Goal: Book appointment/travel/reservation

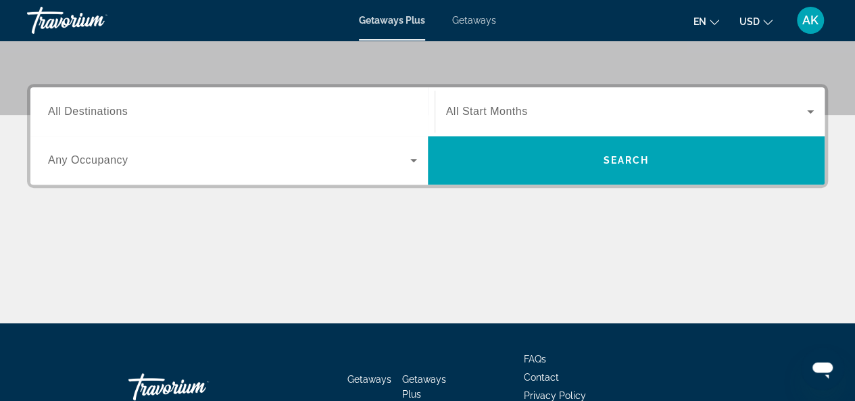
scroll to position [270, 0]
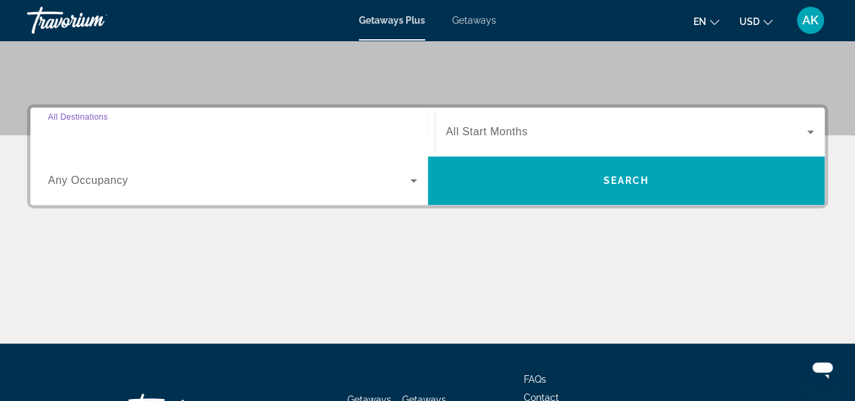
click at [310, 135] on input "Destination All Destinations" at bounding box center [232, 132] width 369 height 16
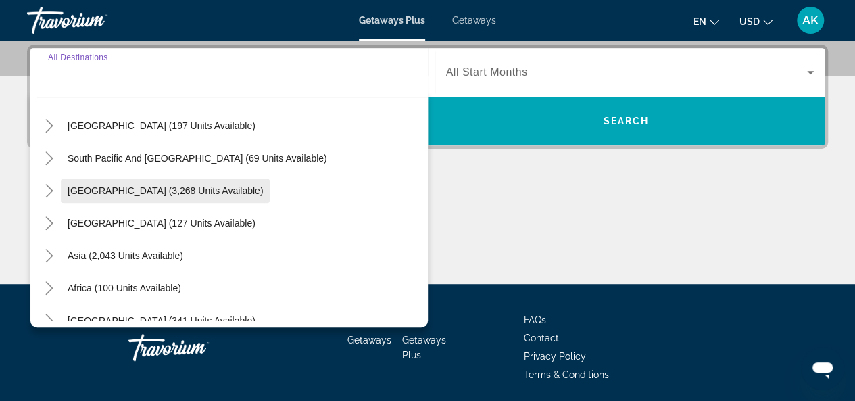
scroll to position [219, 0]
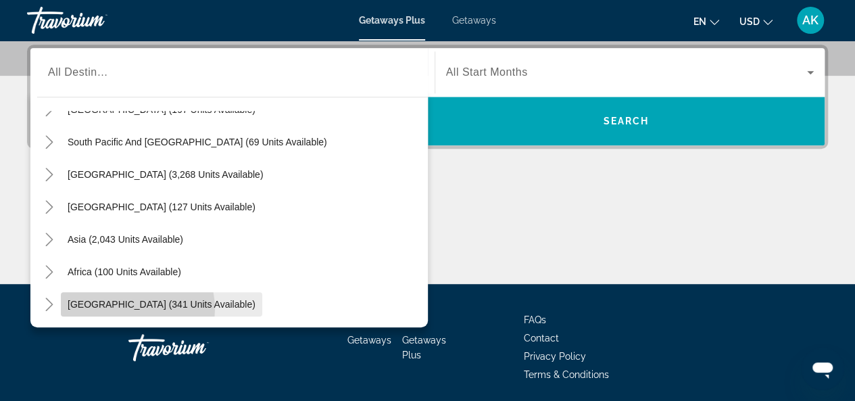
click at [133, 308] on span "[GEOGRAPHIC_DATA] (341 units available)" at bounding box center [162, 304] width 188 height 11
type input "**********"
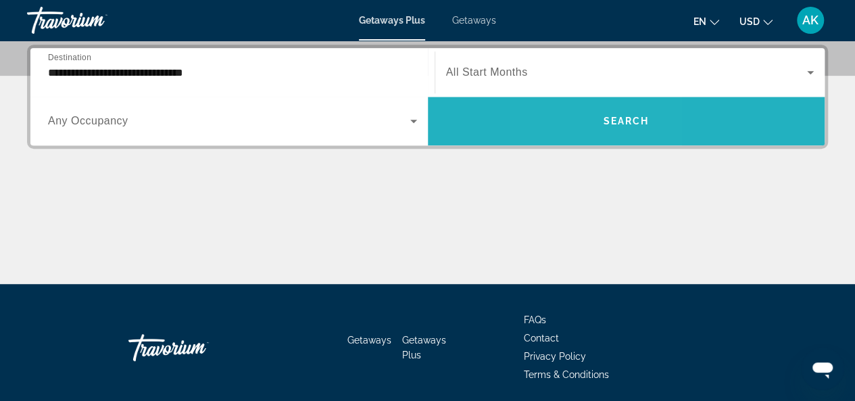
click at [582, 123] on span "Search widget" at bounding box center [627, 121] width 398 height 32
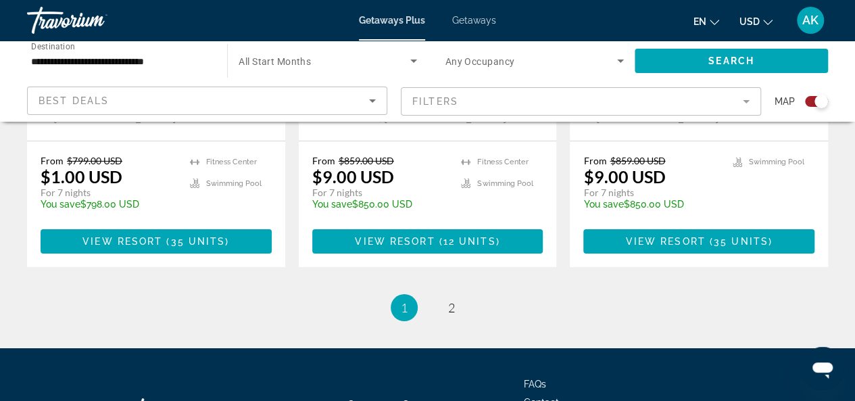
scroll to position [2286, 0]
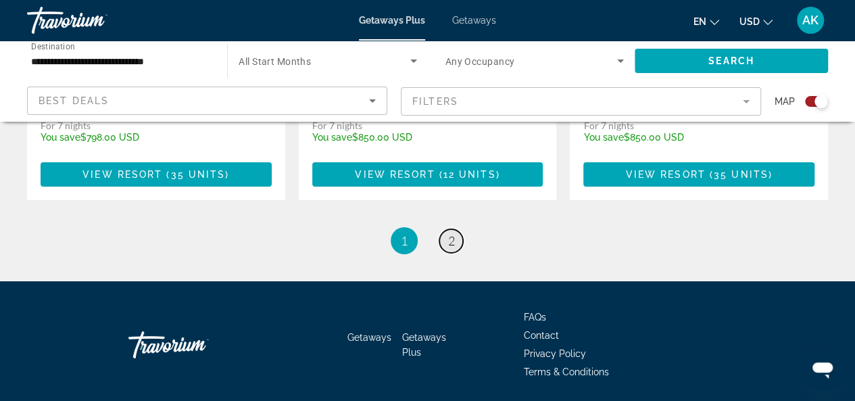
click at [453, 233] on span "2" at bounding box center [451, 240] width 7 height 15
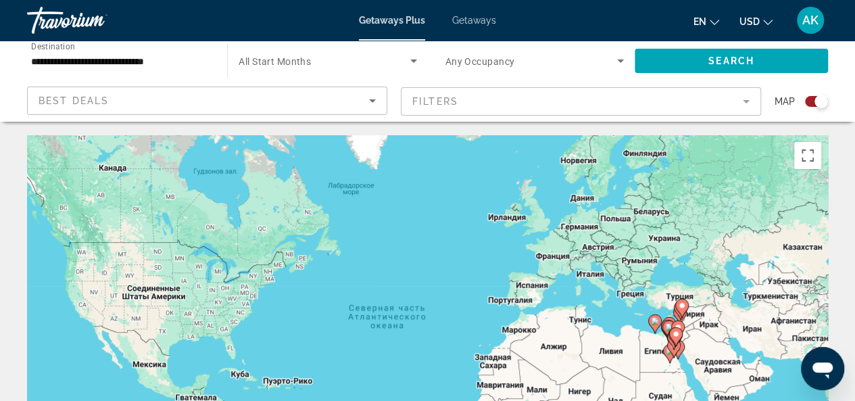
click at [196, 55] on input "**********" at bounding box center [120, 61] width 179 height 16
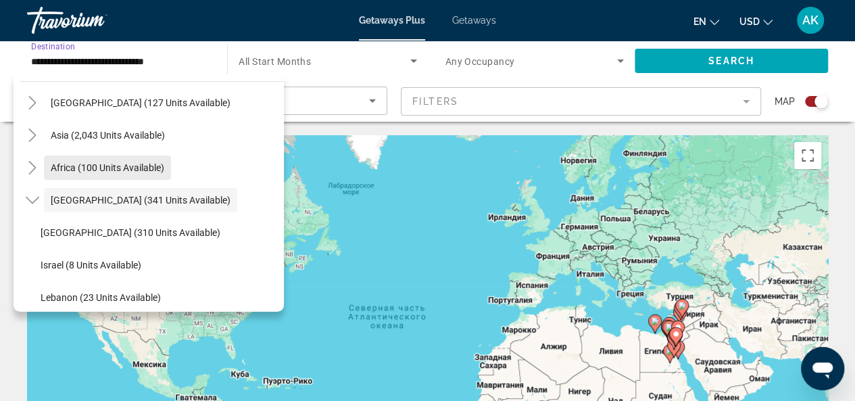
scroll to position [240, 0]
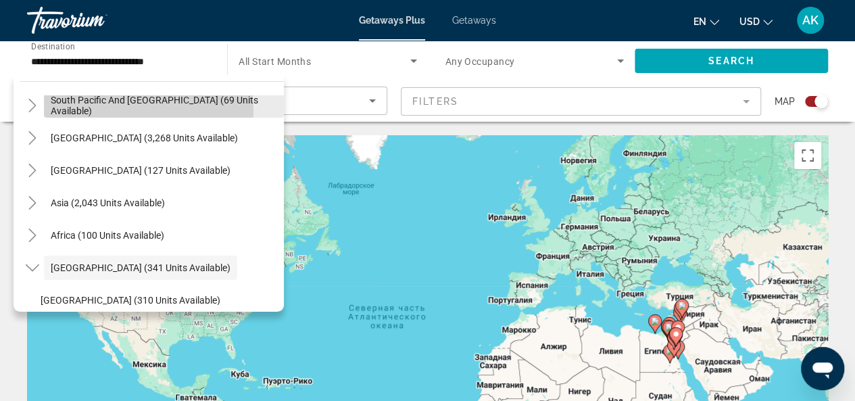
click at [107, 110] on span "South Pacific and [GEOGRAPHIC_DATA] (69 units available)" at bounding box center [164, 106] width 227 height 22
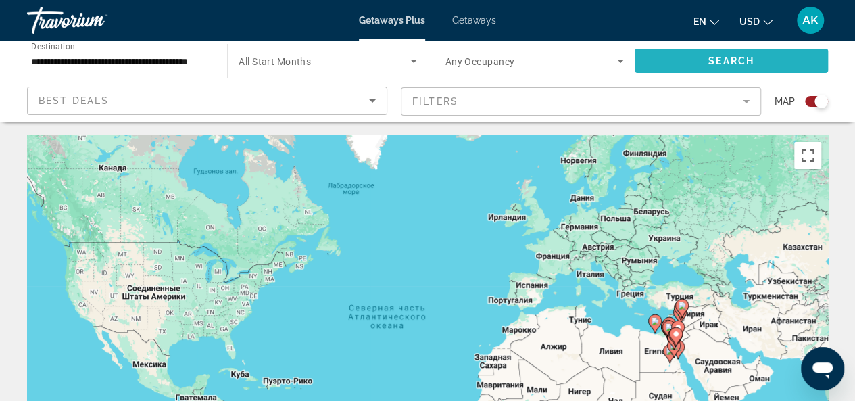
click at [753, 67] on span "Search widget" at bounding box center [731, 61] width 193 height 32
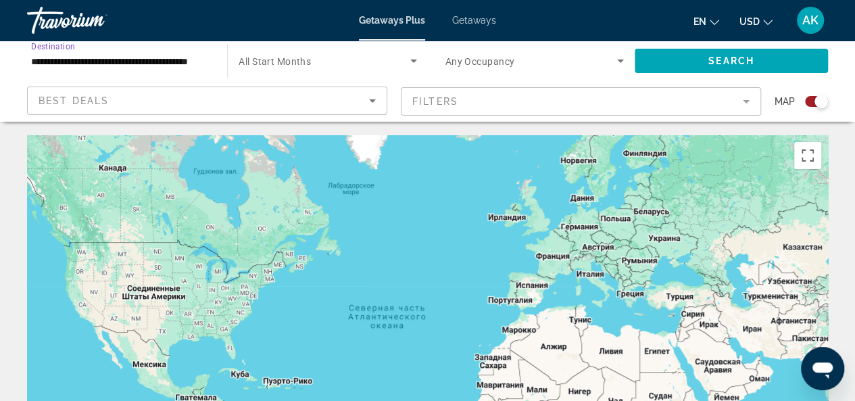
click at [132, 58] on input "**********" at bounding box center [120, 61] width 179 height 16
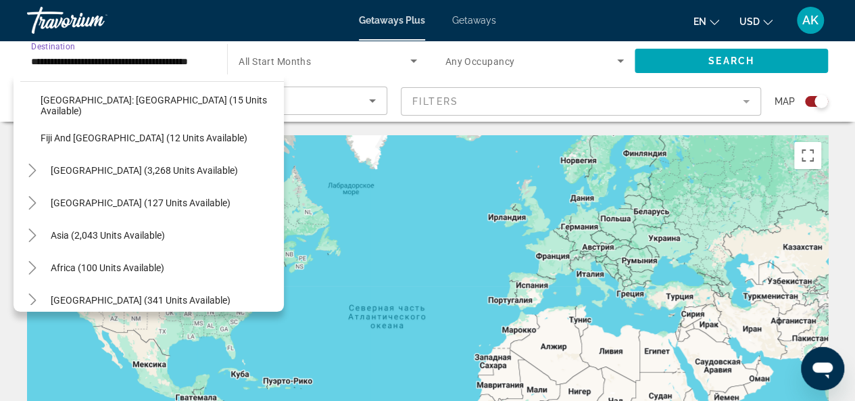
scroll to position [316, 0]
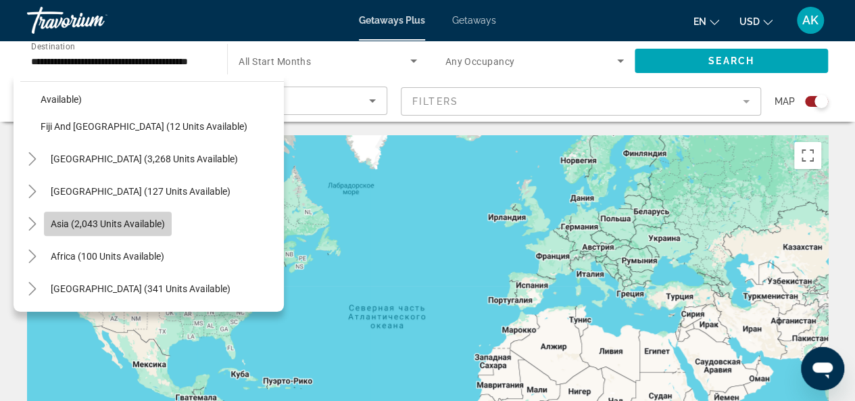
click at [118, 224] on span "Asia (2,043 units available)" at bounding box center [108, 223] width 114 height 11
type input "**********"
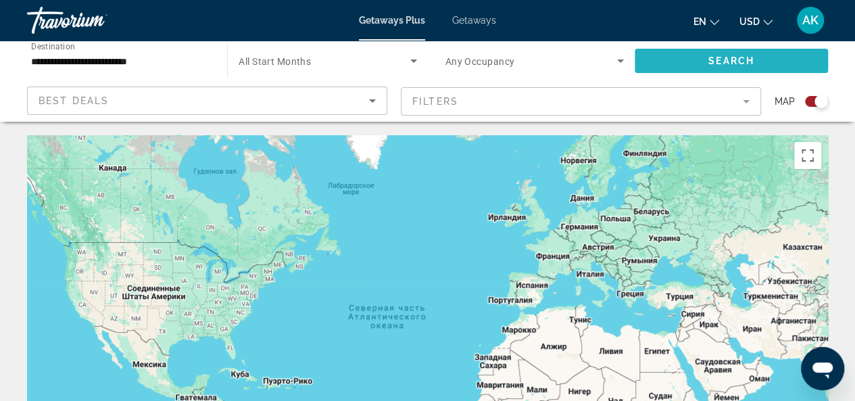
click at [732, 64] on span "Search" at bounding box center [732, 60] width 46 height 11
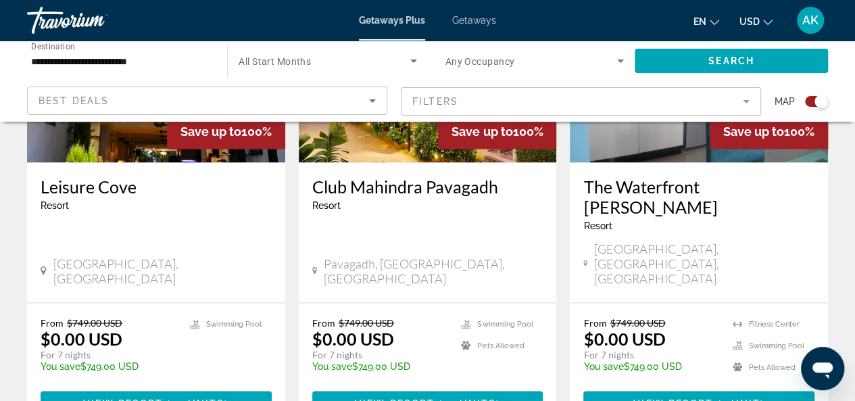
scroll to position [1150, 0]
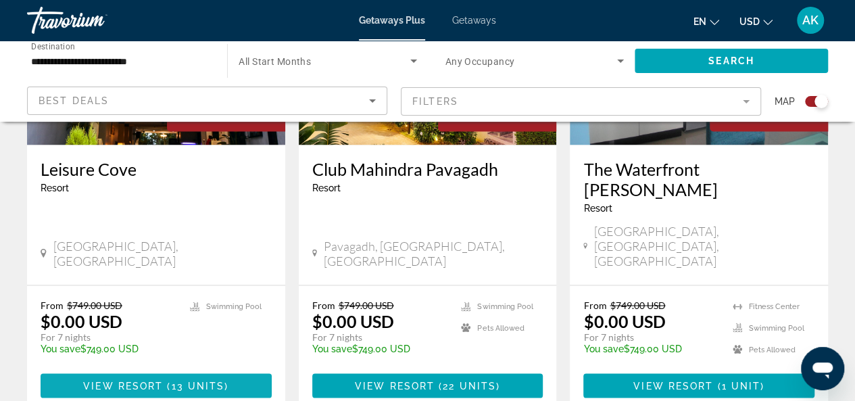
click at [145, 380] on span "View Resort" at bounding box center [123, 385] width 80 height 11
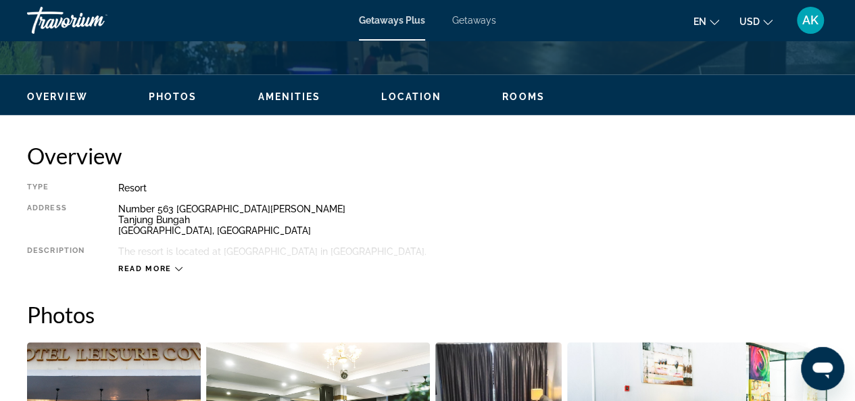
scroll to position [676, 0]
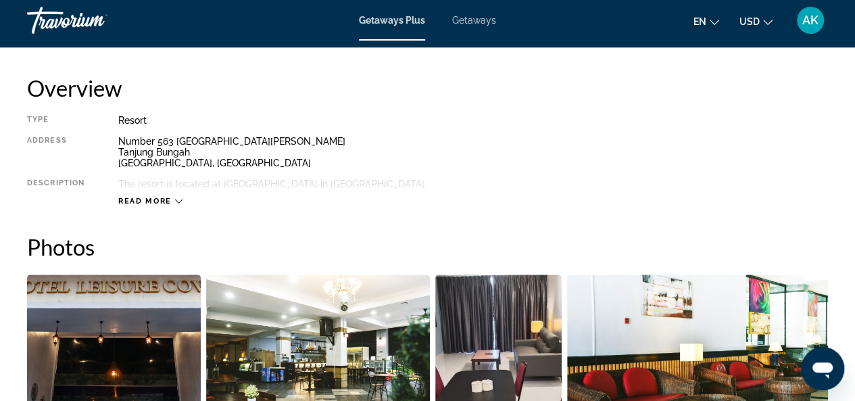
click at [143, 201] on span "Read more" at bounding box center [144, 201] width 53 height 9
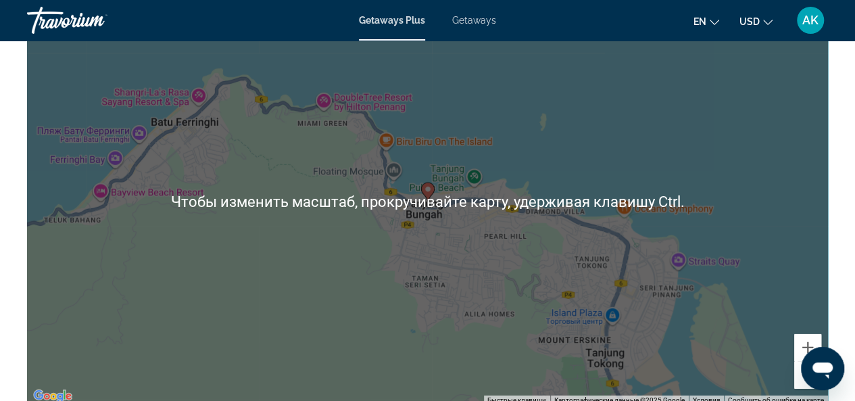
scroll to position [1961, 0]
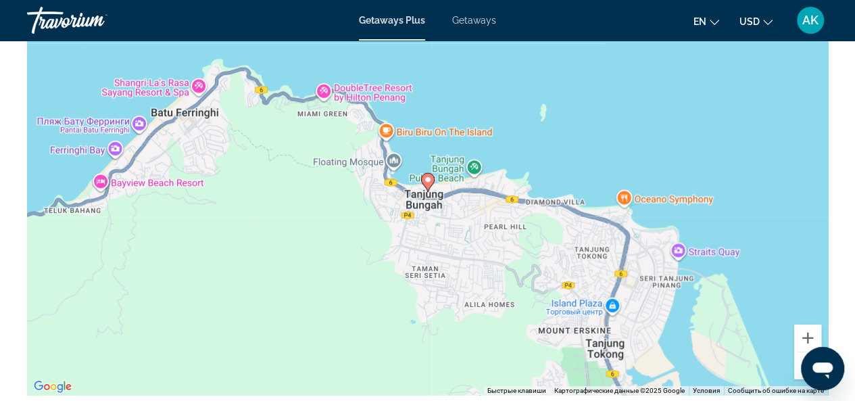
click at [513, 283] on div "Чтобы активировать перетаскивание с помощью клавиатуры, нажмите Alt + Ввод. Пос…" at bounding box center [427, 193] width 801 height 406
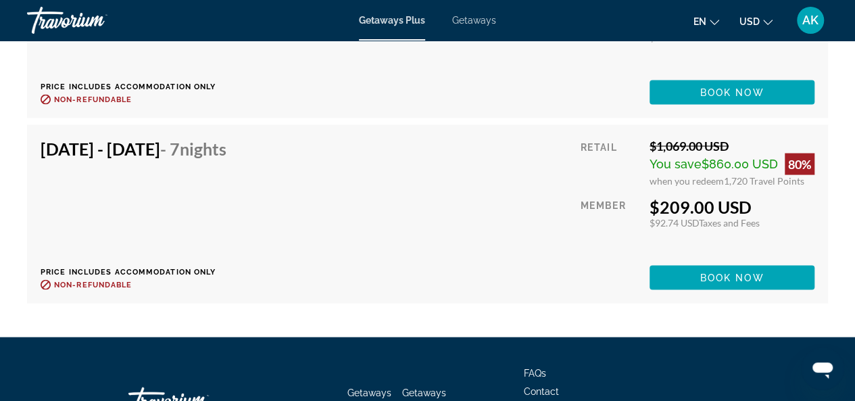
scroll to position [3957, 0]
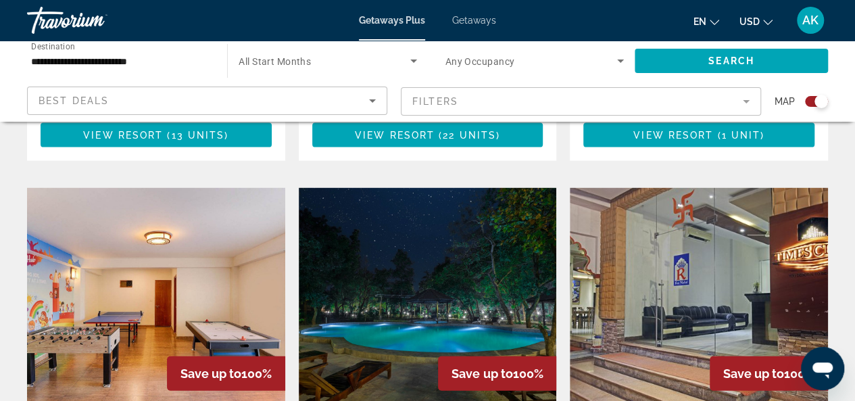
scroll to position [1420, 0]
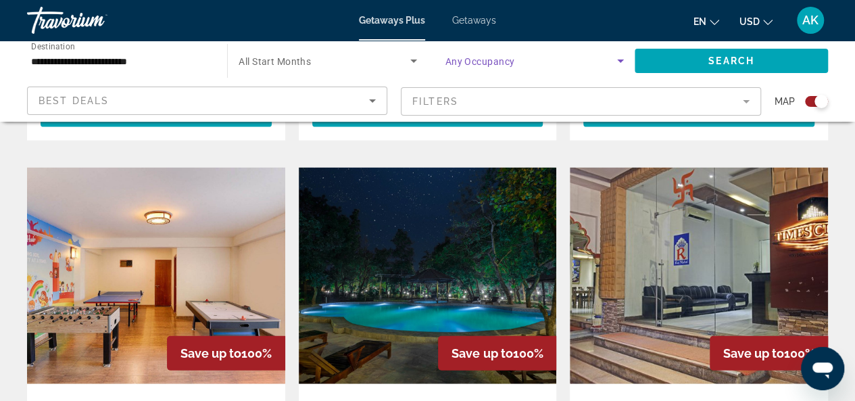
click at [624, 60] on icon "Search widget" at bounding box center [621, 61] width 16 height 16
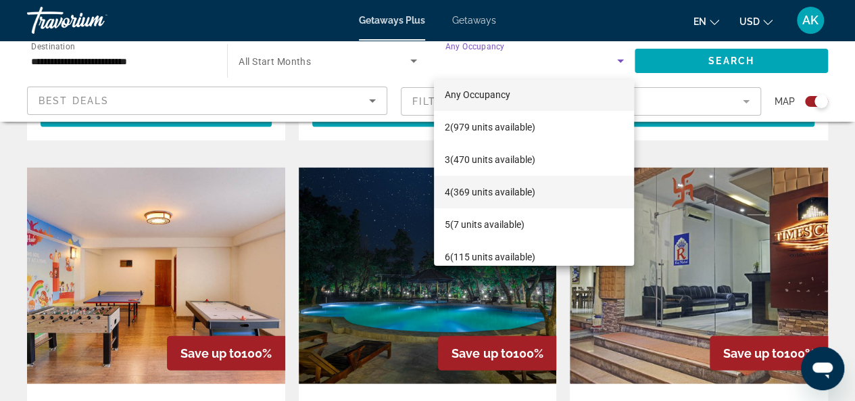
scroll to position [0, 0]
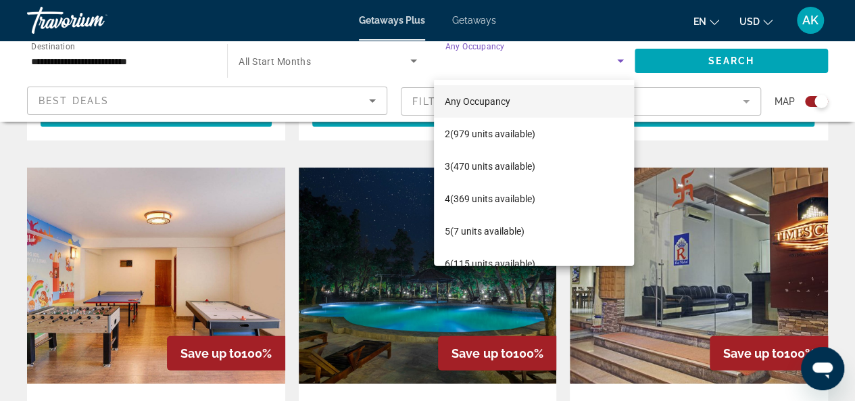
click at [7, 91] on div at bounding box center [427, 200] width 855 height 401
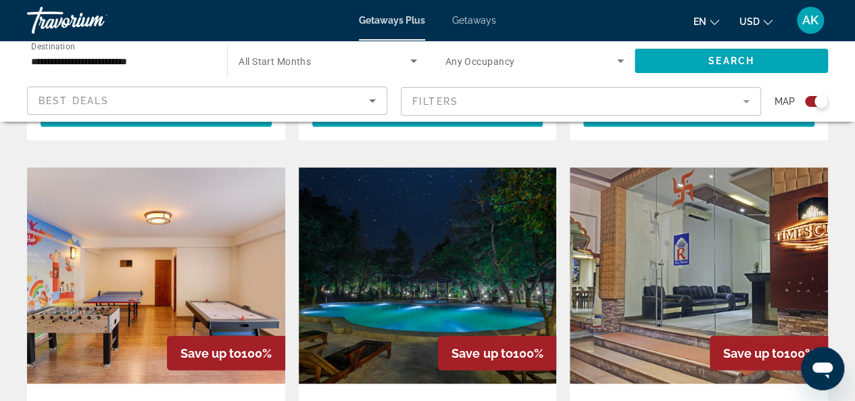
click at [506, 97] on mat-form-field "Filters" at bounding box center [581, 101] width 360 height 28
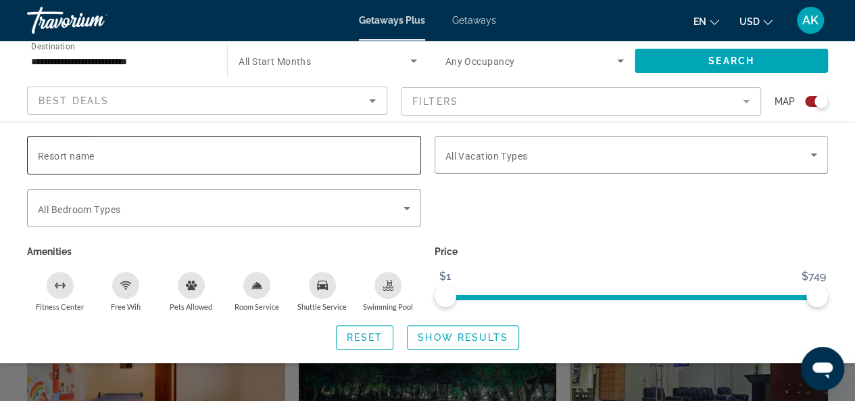
scroll to position [1285, 0]
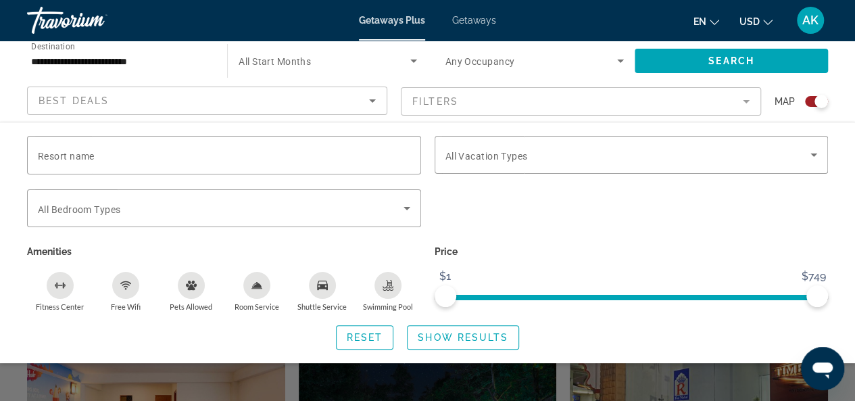
click at [743, 95] on mat-form-field "Filters" at bounding box center [581, 101] width 360 height 28
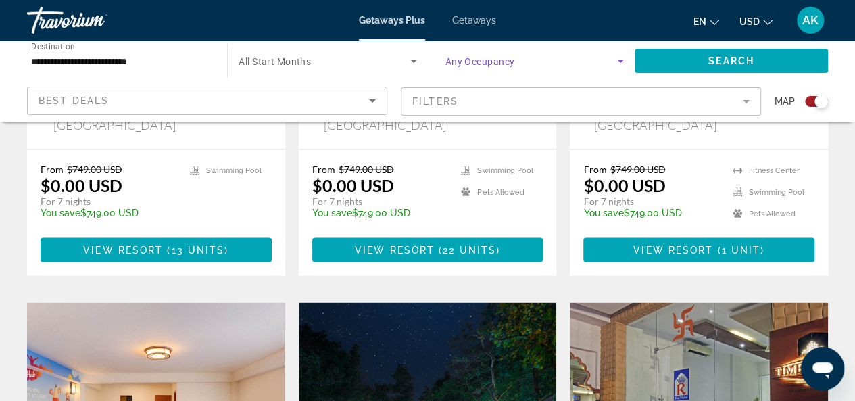
click at [555, 62] on span "Search widget" at bounding box center [532, 61] width 172 height 16
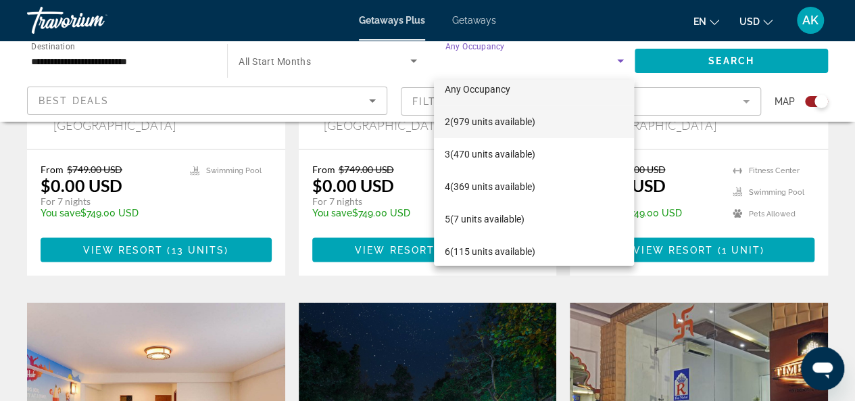
scroll to position [19, 0]
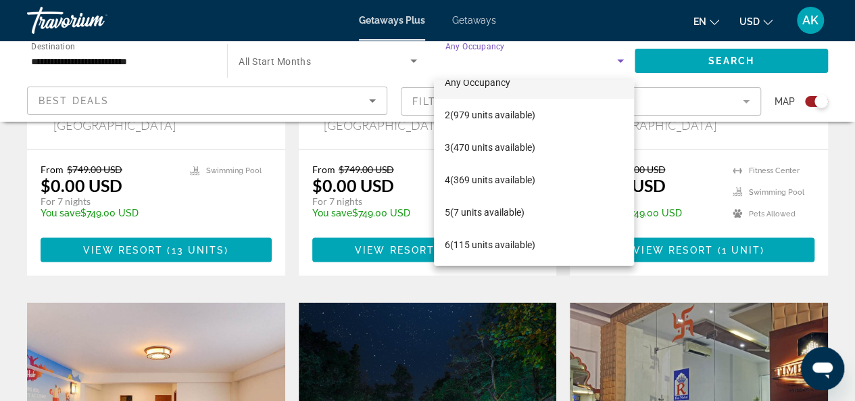
click at [6, 183] on div at bounding box center [427, 200] width 855 height 401
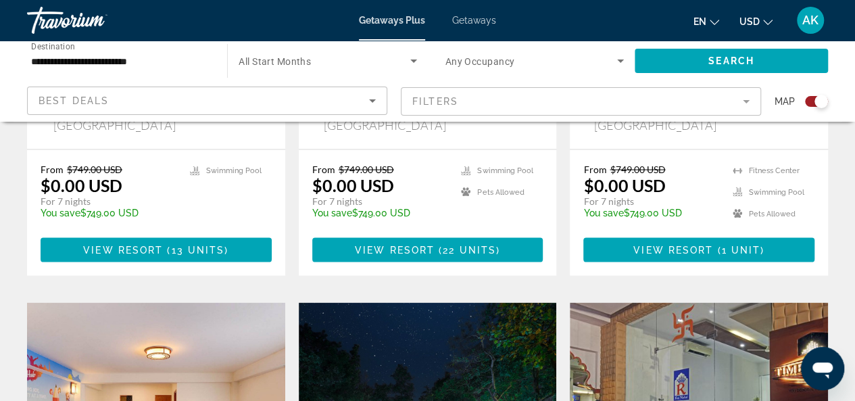
click at [749, 102] on mat-form-field "Filters" at bounding box center [581, 101] width 360 height 28
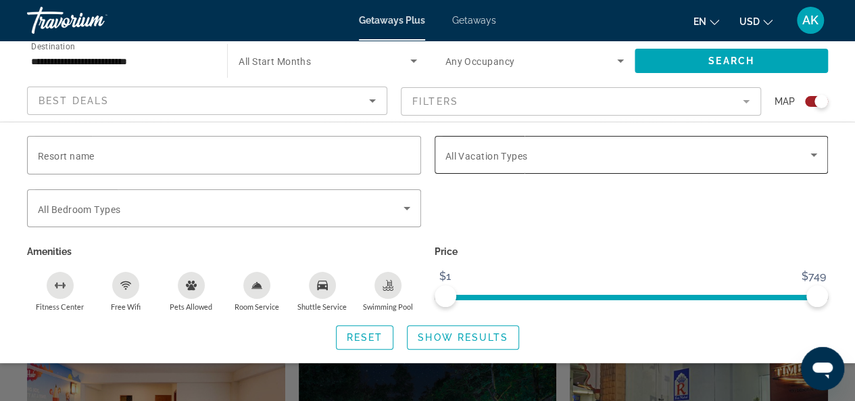
click at [814, 156] on icon "Search widget" at bounding box center [814, 155] width 7 height 3
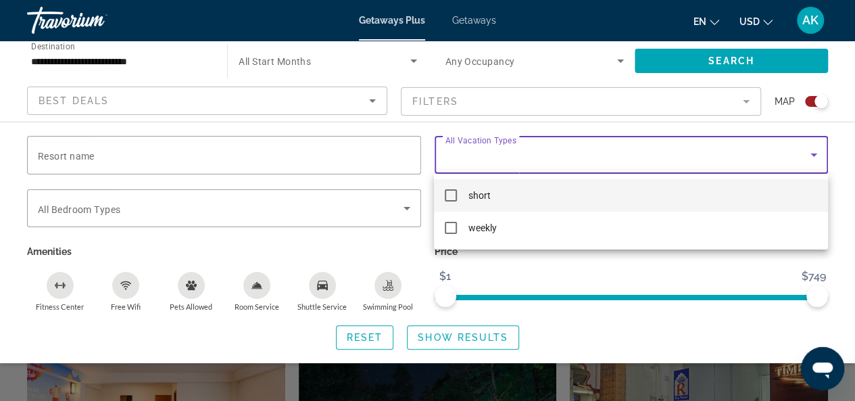
click at [11, 211] on div at bounding box center [427, 200] width 855 height 401
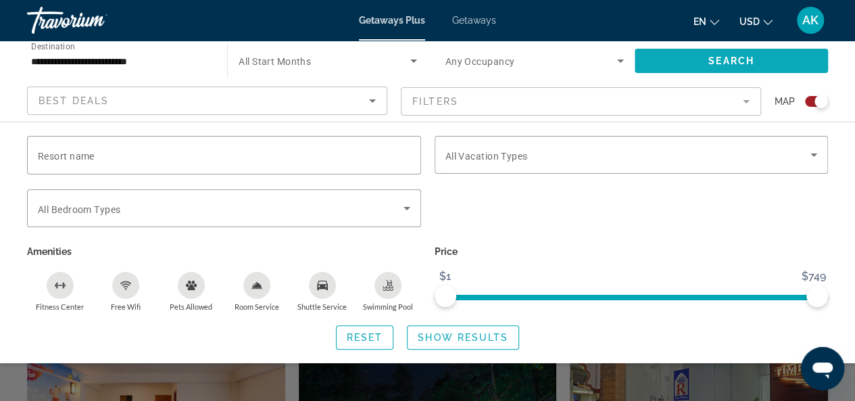
click at [739, 62] on span "Search" at bounding box center [732, 60] width 46 height 11
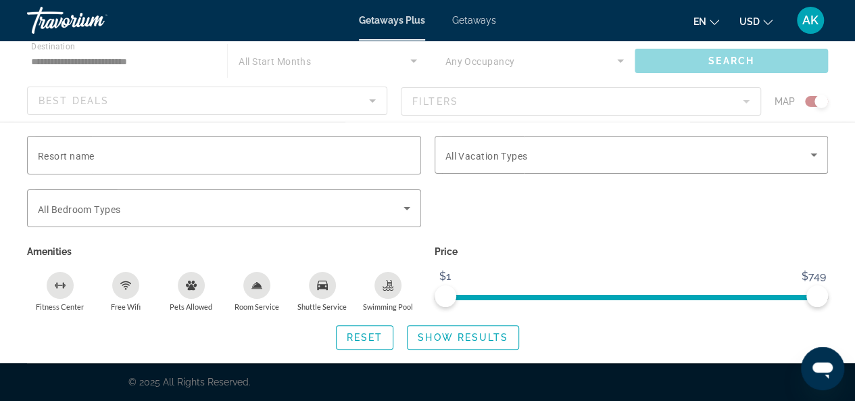
scroll to position [0, 0]
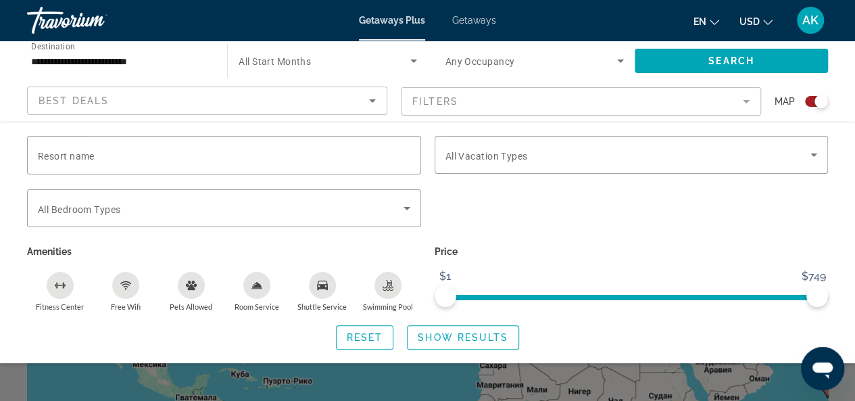
click at [7, 381] on div "Search widget" at bounding box center [427, 302] width 855 height 198
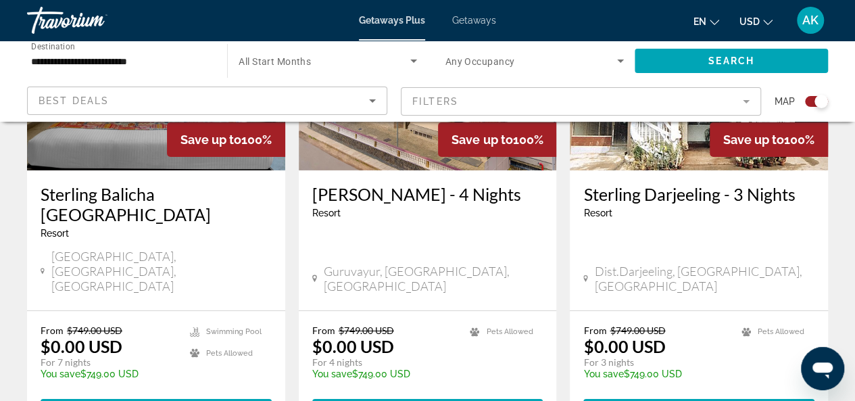
scroll to position [2299, 0]
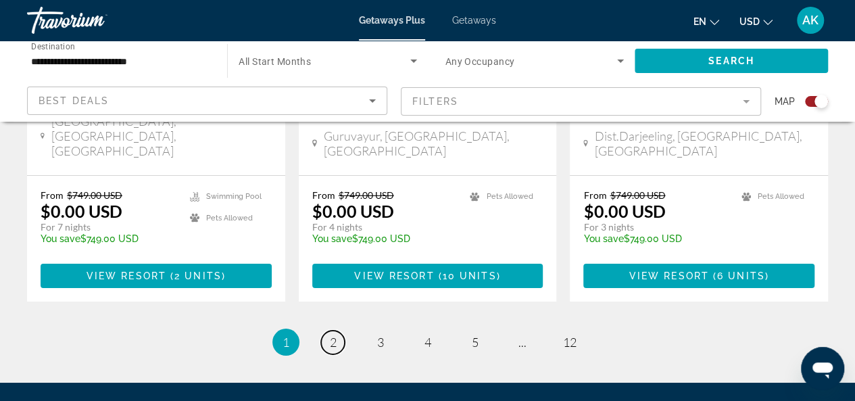
click at [325, 331] on link "page 2" at bounding box center [333, 343] width 24 height 24
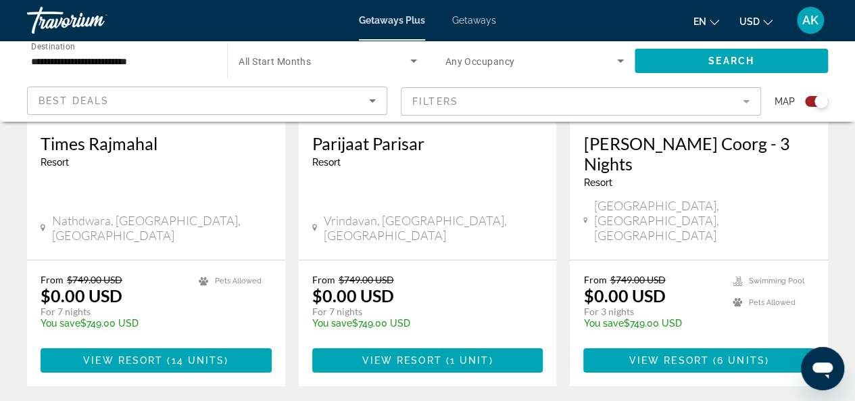
scroll to position [2164, 0]
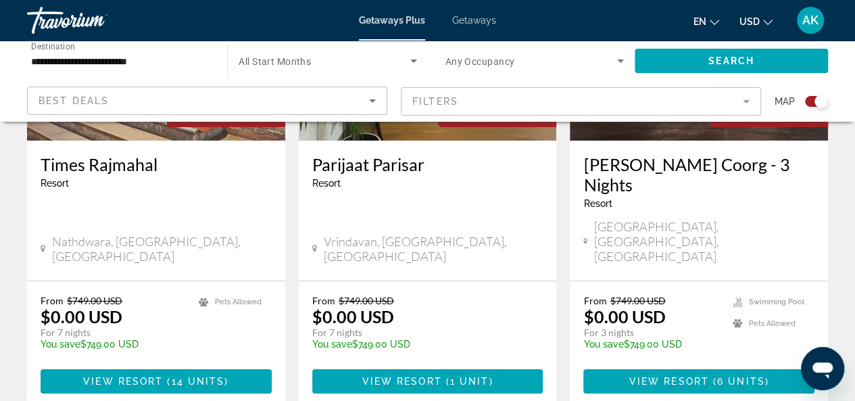
click at [108, 60] on input "**********" at bounding box center [120, 61] width 179 height 16
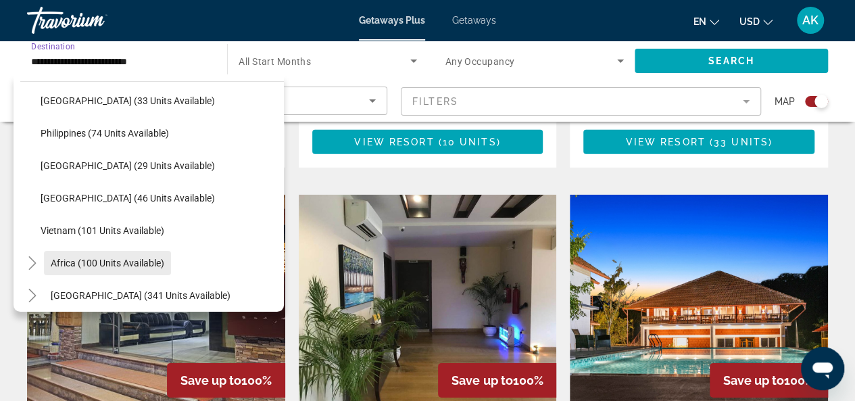
scroll to position [576, 0]
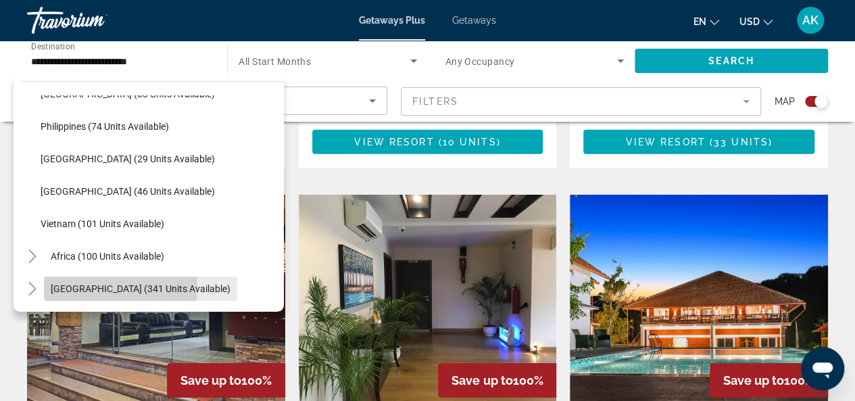
click at [111, 287] on span "[GEOGRAPHIC_DATA] (341 units available)" at bounding box center [141, 288] width 180 height 11
type input "**********"
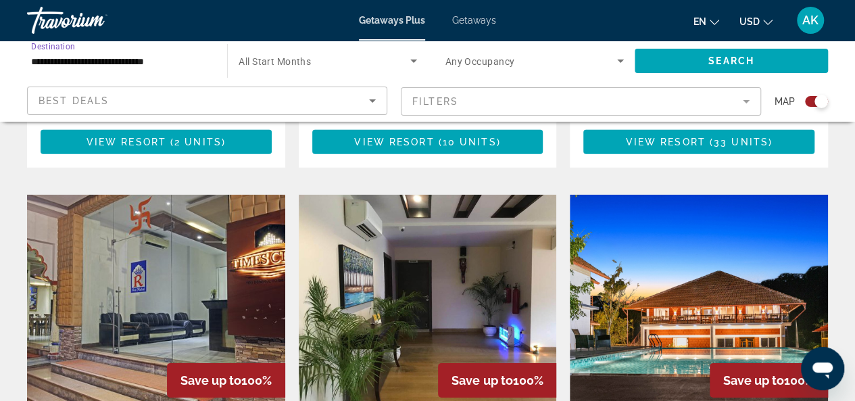
click at [153, 63] on input "**********" at bounding box center [120, 61] width 179 height 16
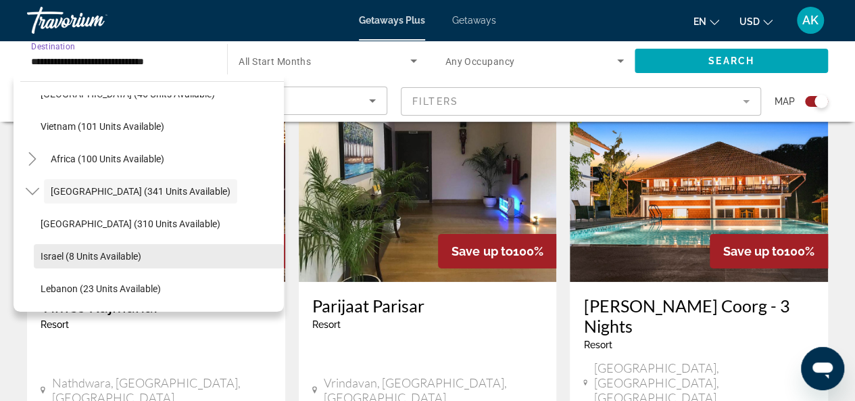
scroll to position [2029, 0]
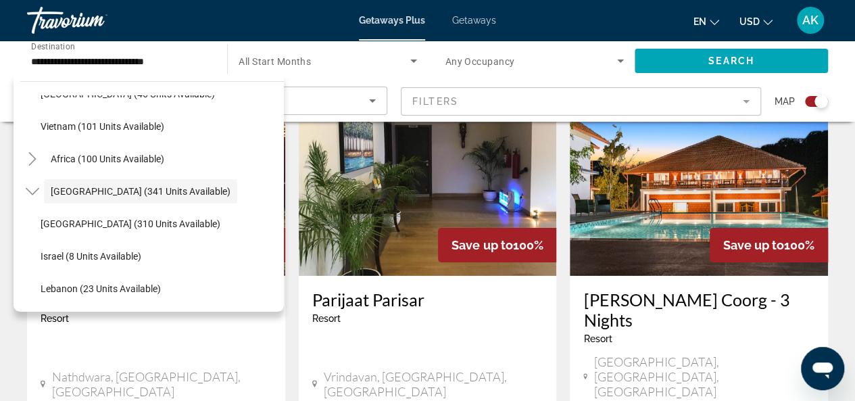
click at [844, 65] on div "**********" at bounding box center [427, 81] width 855 height 81
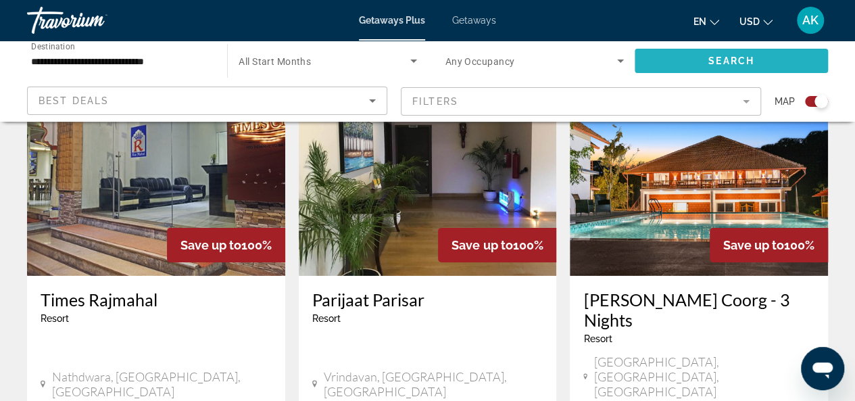
click at [691, 52] on span "Search widget" at bounding box center [731, 61] width 193 height 32
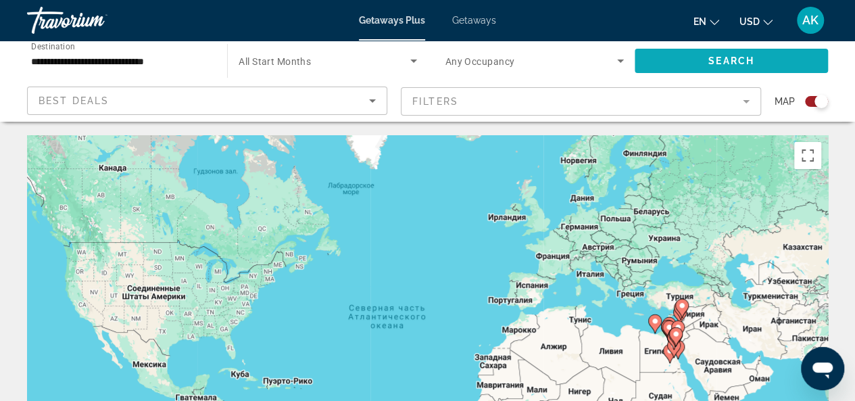
click at [686, 60] on span "Search widget" at bounding box center [731, 61] width 193 height 32
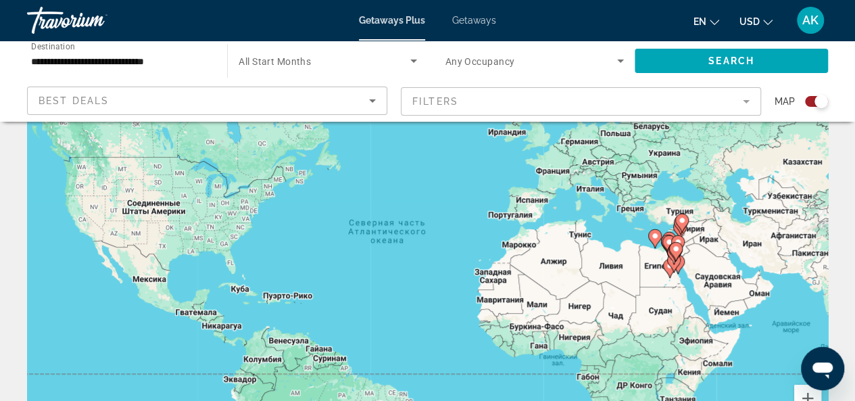
scroll to position [68, 0]
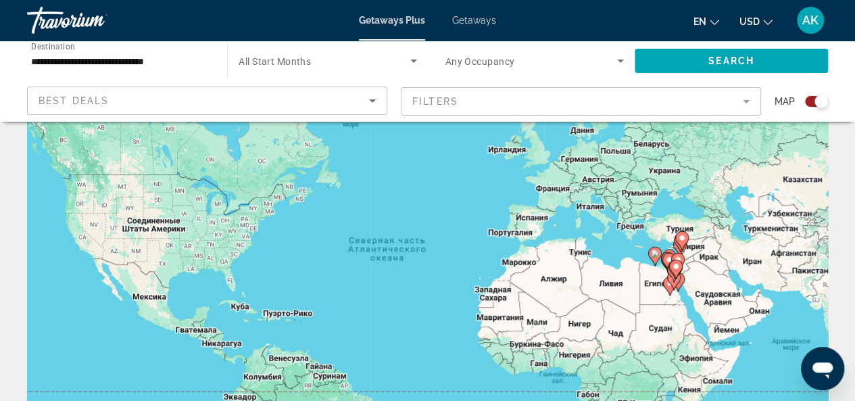
click at [697, 321] on div "Чтобы активировать перетаскивание с помощью клавиатуры, нажмите Alt + Ввод. Пос…" at bounding box center [427, 271] width 801 height 406
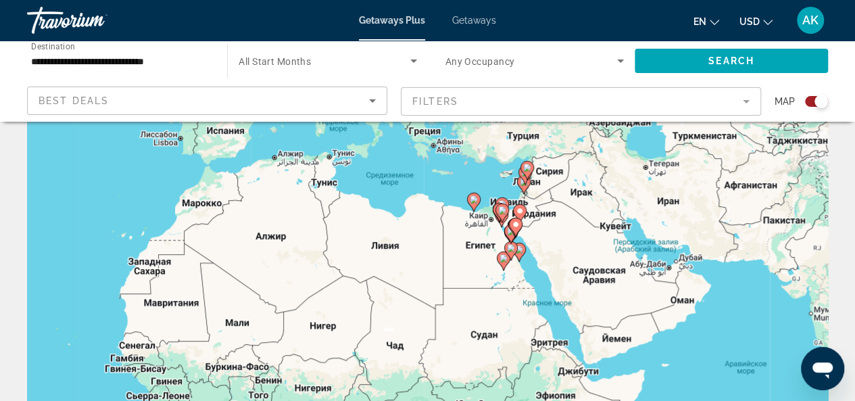
drag, startPoint x: 697, startPoint y: 321, endPoint x: 546, endPoint y: 341, distance: 151.5
click at [546, 341] on div "Чтобы активировать перетаскивание с помощью клавиатуры, нажмите Alt + Ввод. Пос…" at bounding box center [427, 271] width 801 height 406
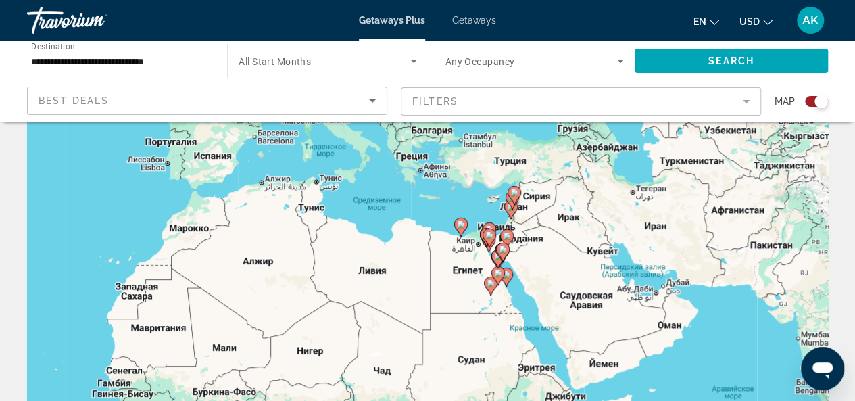
click at [665, 291] on div "Чтобы активировать перетаскивание с помощью клавиатуры, нажмите Alt + Ввод. Пос…" at bounding box center [427, 271] width 801 height 406
click at [664, 290] on div "Чтобы активировать перетаскивание с помощью клавиатуры, нажмите Alt + Ввод. Пос…" at bounding box center [427, 271] width 801 height 406
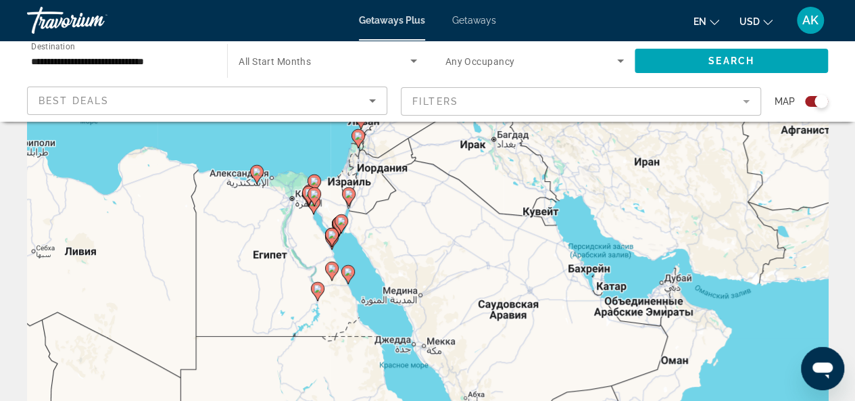
click at [663, 290] on div "Чтобы активировать перетаскивание с помощью клавиатуры, нажмите Alt + Ввод. Пос…" at bounding box center [427, 271] width 801 height 406
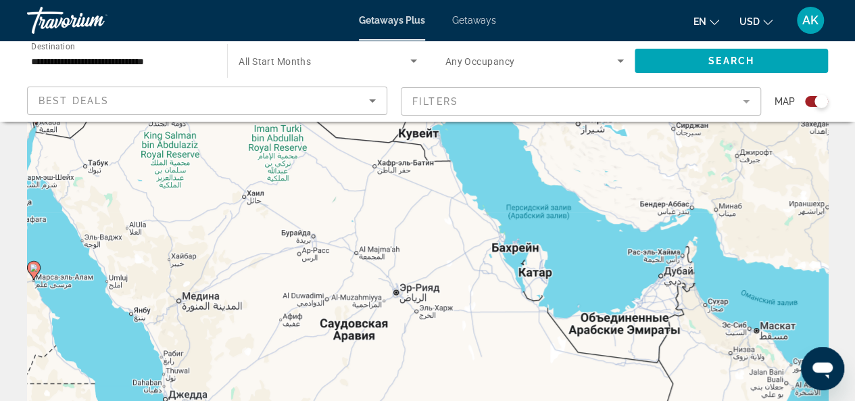
click at [661, 282] on div "Чтобы активировать перетаскивание с помощью клавиатуры, нажмите Alt + Ввод. Пос…" at bounding box center [427, 271] width 801 height 406
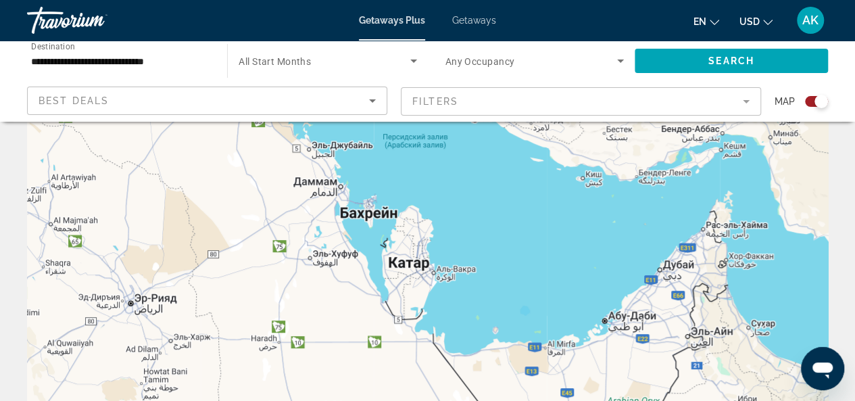
click at [659, 274] on div "Main content" at bounding box center [427, 271] width 801 height 406
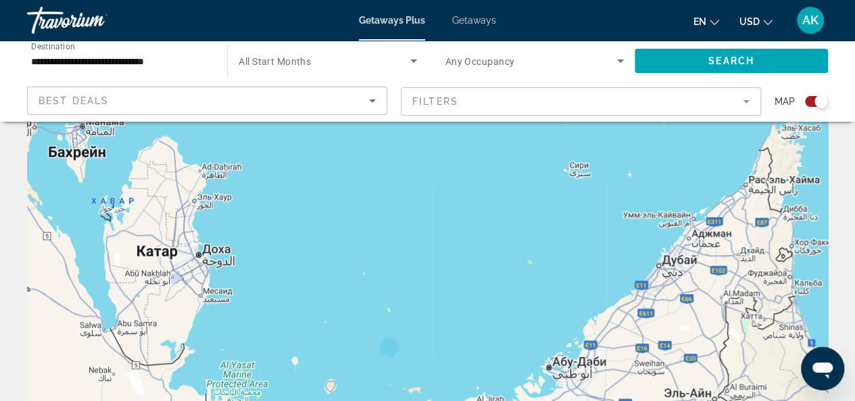
click at [660, 269] on div "Main content" at bounding box center [427, 271] width 801 height 406
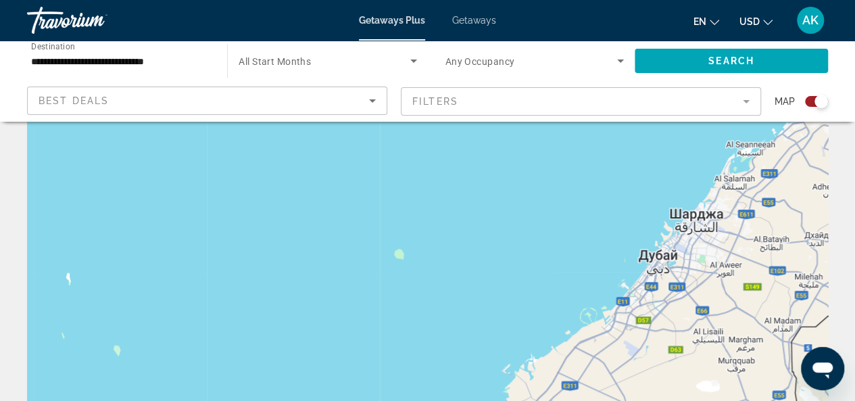
click at [653, 263] on div "Main content" at bounding box center [427, 271] width 801 height 406
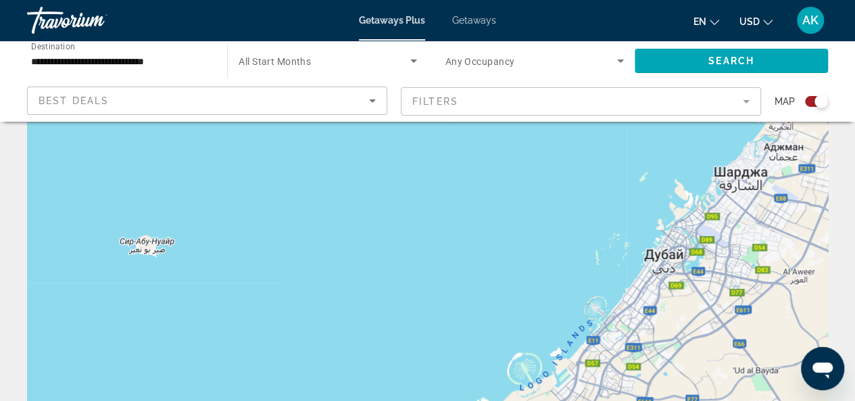
click at [653, 263] on div "Main content" at bounding box center [427, 271] width 801 height 406
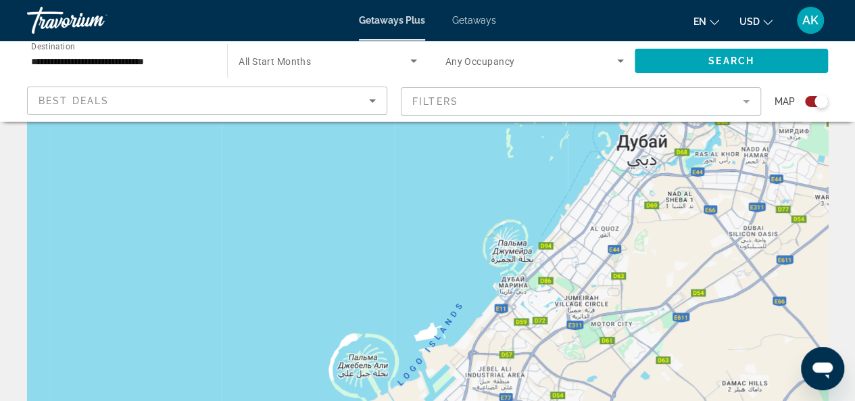
drag, startPoint x: 667, startPoint y: 315, endPoint x: 633, endPoint y: 202, distance: 117.9
click at [633, 202] on div "Main content" at bounding box center [427, 271] width 801 height 406
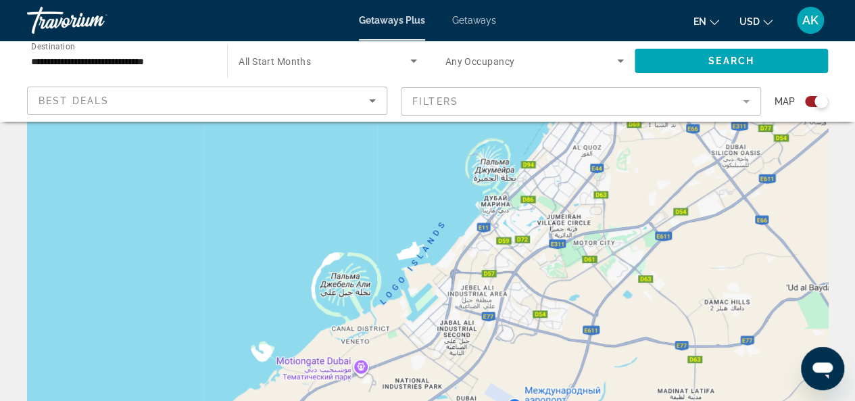
drag, startPoint x: 626, startPoint y: 250, endPoint x: 614, endPoint y: 195, distance: 56.6
click at [614, 195] on div "Main content" at bounding box center [427, 271] width 801 height 406
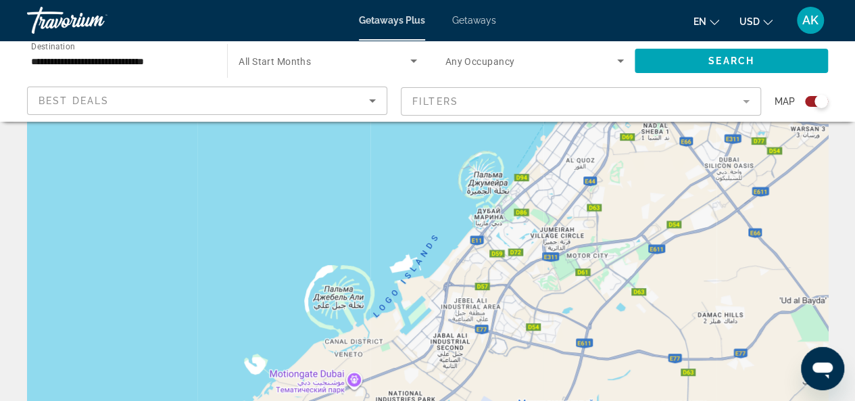
drag, startPoint x: 576, startPoint y: 225, endPoint x: 569, endPoint y: 238, distance: 14.5
click at [569, 238] on div "Main content" at bounding box center [427, 271] width 801 height 406
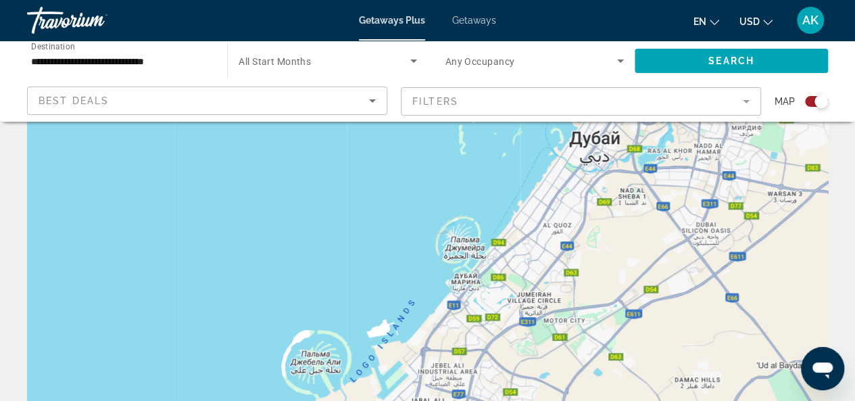
drag, startPoint x: 536, startPoint y: 186, endPoint x: 512, endPoint y: 254, distance: 72.5
click at [512, 254] on div "Main content" at bounding box center [427, 271] width 801 height 406
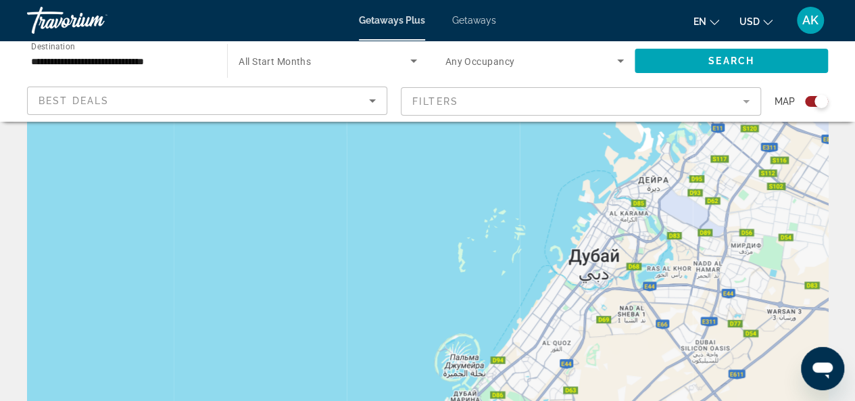
drag, startPoint x: 552, startPoint y: 189, endPoint x: 553, endPoint y: 301, distance: 112.3
click at [553, 301] on div "Main content" at bounding box center [427, 271] width 801 height 406
click at [617, 187] on div "Main content" at bounding box center [427, 271] width 801 height 406
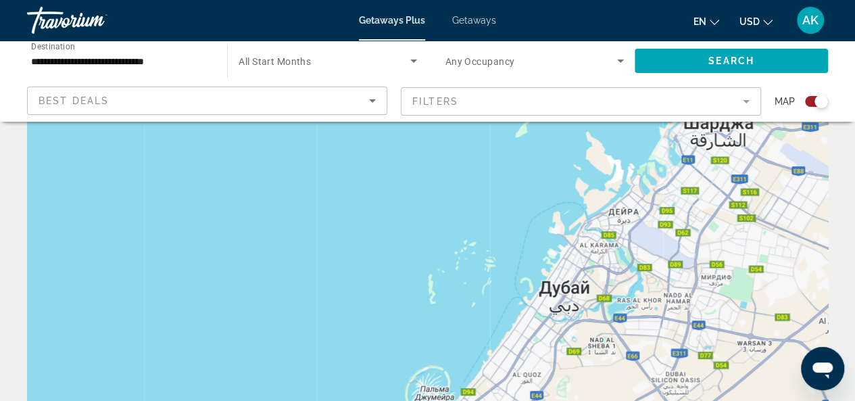
drag, startPoint x: 618, startPoint y: 220, endPoint x: 598, endPoint y: 240, distance: 28.2
click at [594, 239] on div "Main content" at bounding box center [427, 271] width 801 height 406
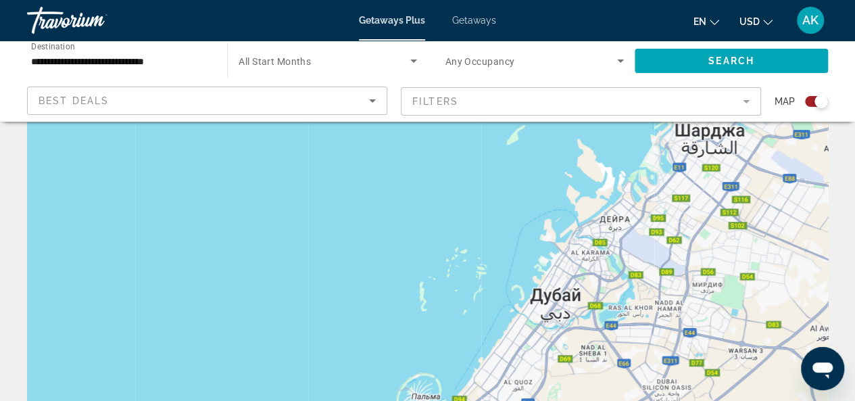
click at [619, 265] on div "Main content" at bounding box center [427, 271] width 801 height 406
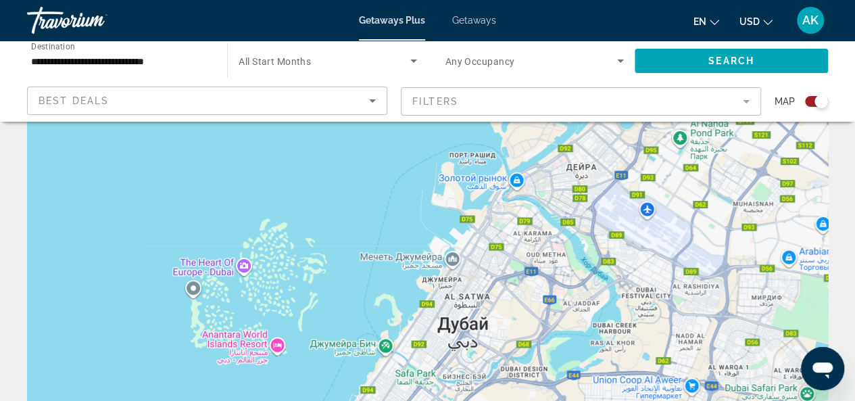
drag, startPoint x: 620, startPoint y: 265, endPoint x: 590, endPoint y: 254, distance: 31.9
click at [590, 254] on div "Main content" at bounding box center [427, 271] width 801 height 406
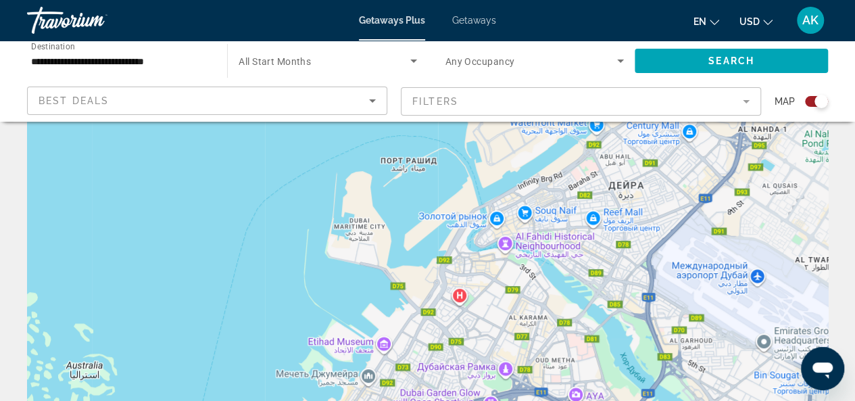
drag, startPoint x: 563, startPoint y: 250, endPoint x: 617, endPoint y: 353, distance: 115.8
click at [617, 353] on div "Main content" at bounding box center [427, 271] width 801 height 406
click at [499, 248] on div "Main content" at bounding box center [427, 271] width 801 height 406
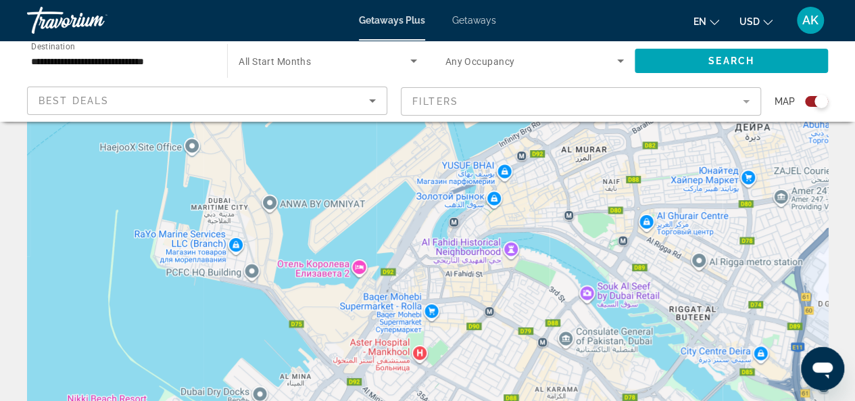
click at [486, 214] on div "Main content" at bounding box center [427, 271] width 801 height 406
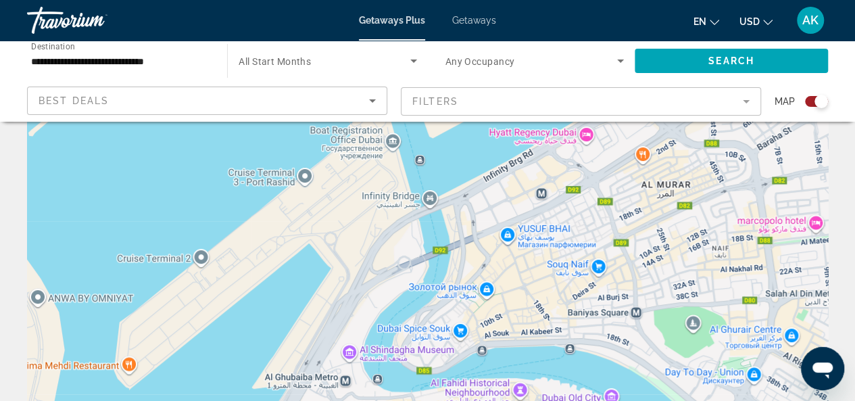
drag, startPoint x: 526, startPoint y: 162, endPoint x: 510, endPoint y: 258, distance: 97.4
click at [510, 258] on div "Main content" at bounding box center [427, 271] width 801 height 406
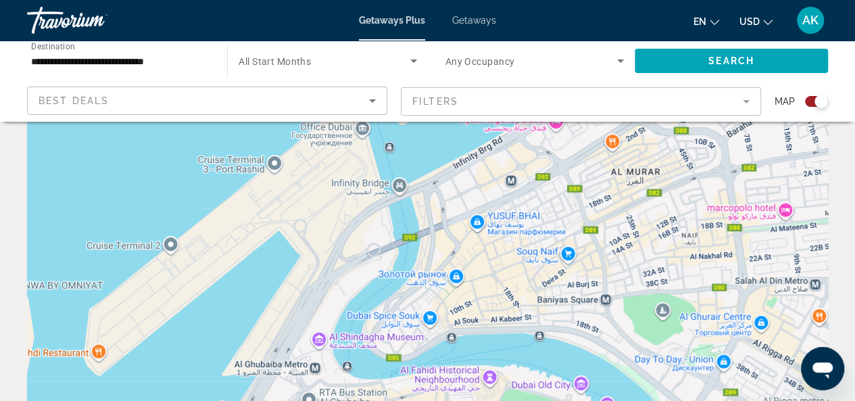
drag, startPoint x: 555, startPoint y: 307, endPoint x: 524, endPoint y: 297, distance: 32.1
click at [524, 297] on div "Main content" at bounding box center [427, 271] width 801 height 406
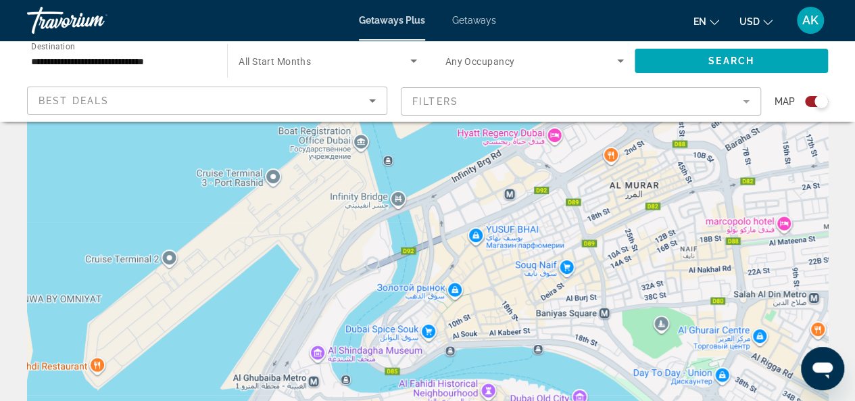
drag, startPoint x: 460, startPoint y: 295, endPoint x: 457, endPoint y: 310, distance: 15.8
click at [457, 310] on div "Main content" at bounding box center [427, 271] width 801 height 406
click at [468, 289] on div "Main content" at bounding box center [427, 271] width 801 height 406
click at [460, 262] on div "Main content" at bounding box center [427, 271] width 801 height 406
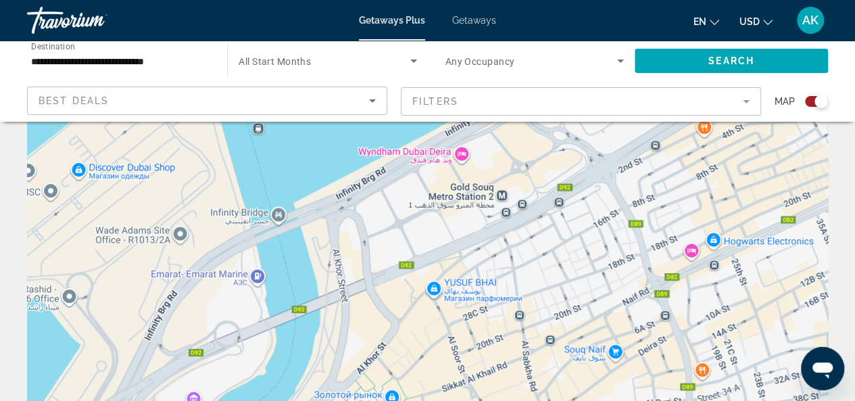
drag, startPoint x: 495, startPoint y: 243, endPoint x: 439, endPoint y: 323, distance: 97.6
click at [439, 323] on div "Main content" at bounding box center [427, 271] width 801 height 406
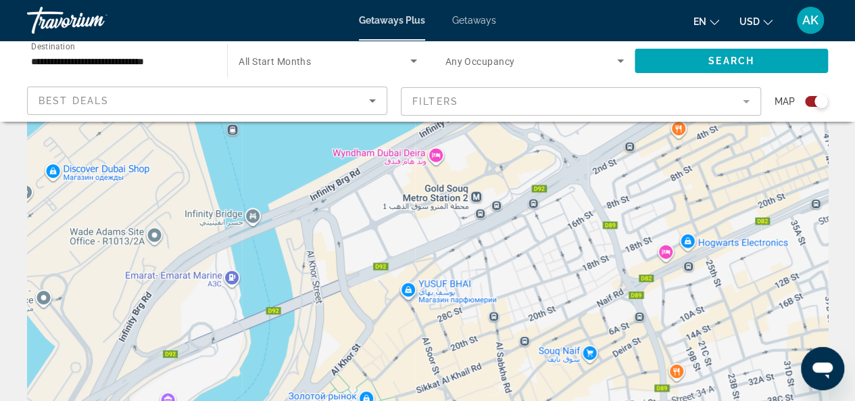
drag, startPoint x: 398, startPoint y: 248, endPoint x: 369, endPoint y: 242, distance: 29.0
click at [369, 242] on div "Main content" at bounding box center [427, 271] width 801 height 406
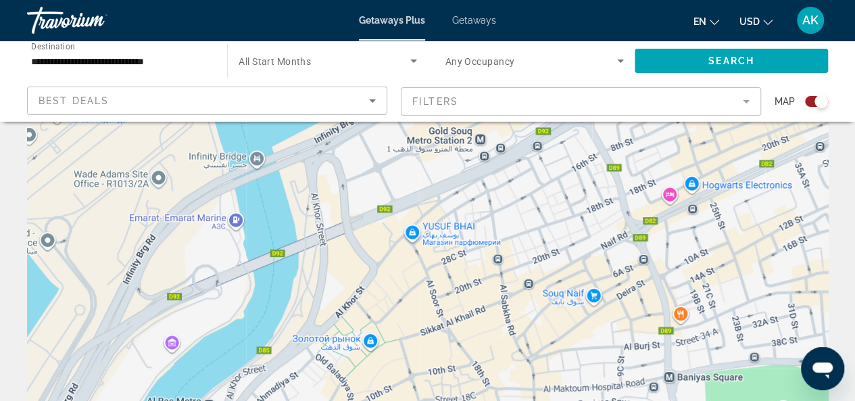
drag, startPoint x: 401, startPoint y: 327, endPoint x: 404, endPoint y: 266, distance: 61.0
click at [404, 266] on div "Main content" at bounding box center [427, 271] width 801 height 406
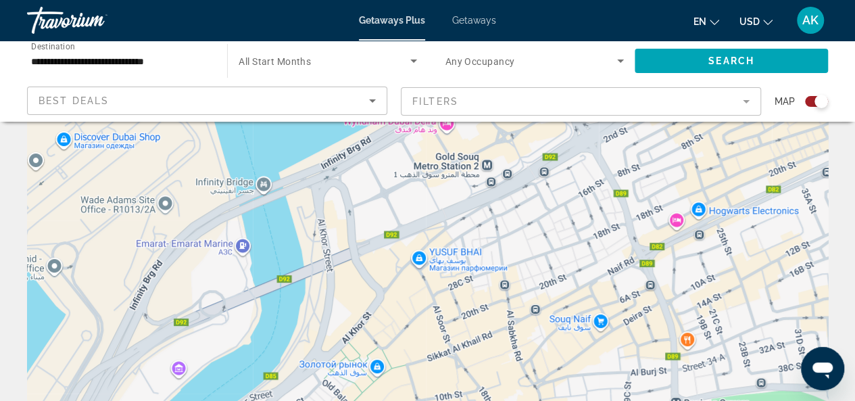
drag, startPoint x: 381, startPoint y: 331, endPoint x: 388, endPoint y: 365, distance: 34.6
click at [388, 365] on div "Main content" at bounding box center [427, 271] width 801 height 406
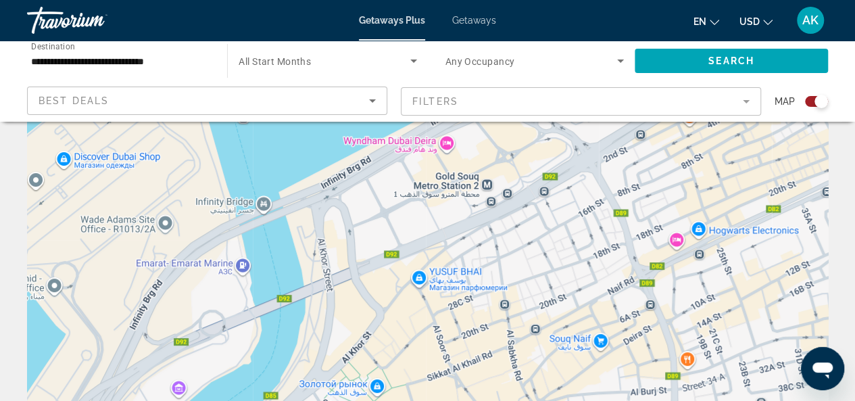
drag, startPoint x: 403, startPoint y: 260, endPoint x: 402, endPoint y: 281, distance: 20.3
click at [402, 279] on div "Main content" at bounding box center [427, 271] width 801 height 406
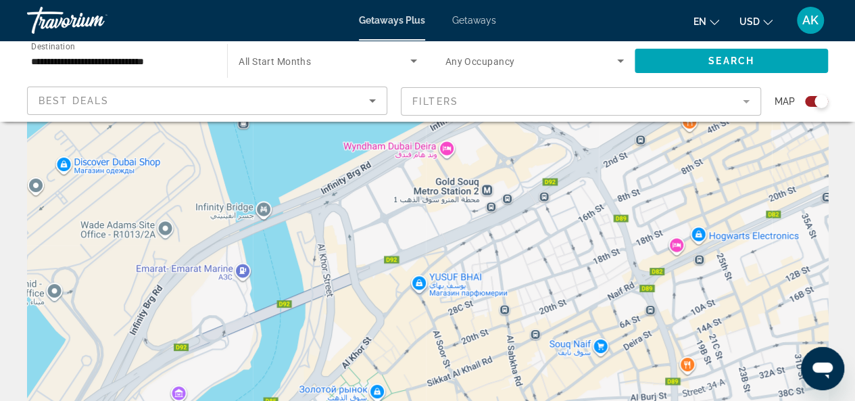
scroll to position [0, 0]
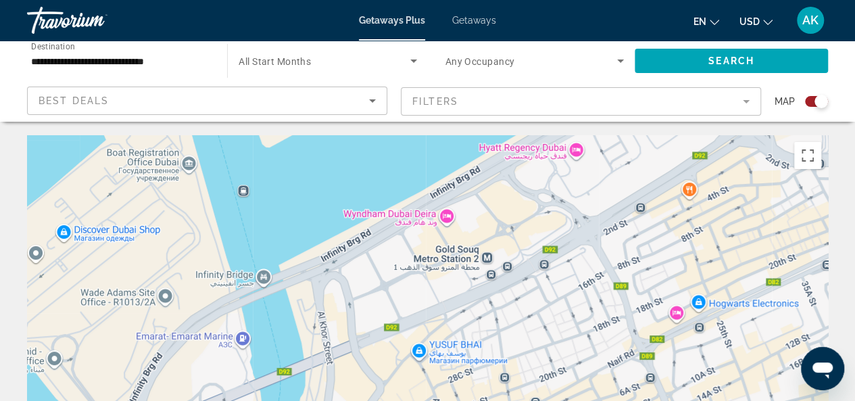
click at [437, 270] on div "Main content" at bounding box center [427, 338] width 801 height 406
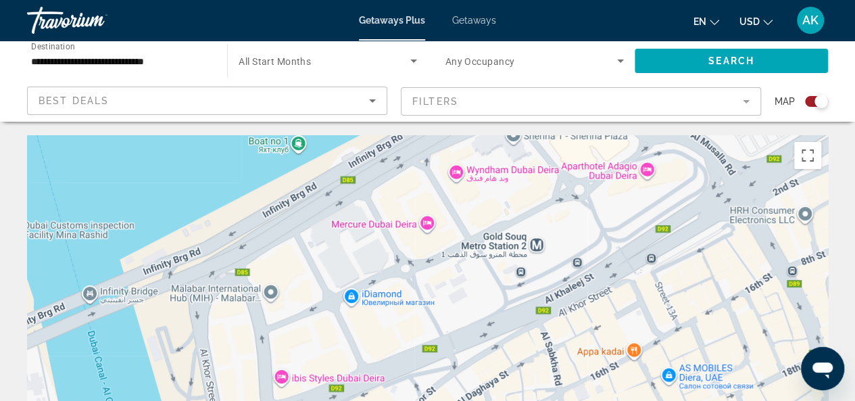
click at [279, 379] on div "Main content" at bounding box center [427, 338] width 801 height 406
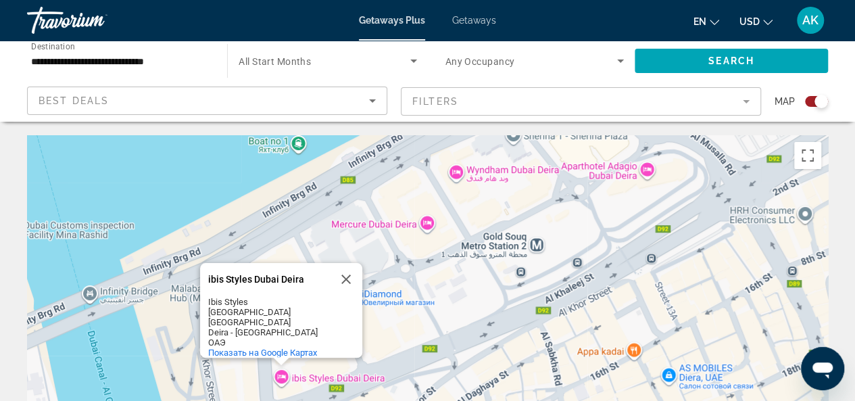
click at [282, 377] on div "ibis Styles [GEOGRAPHIC_DATA] Deira ibis Styles [GEOGRAPHIC_DATA] Deira Ibis St…" at bounding box center [427, 338] width 801 height 406
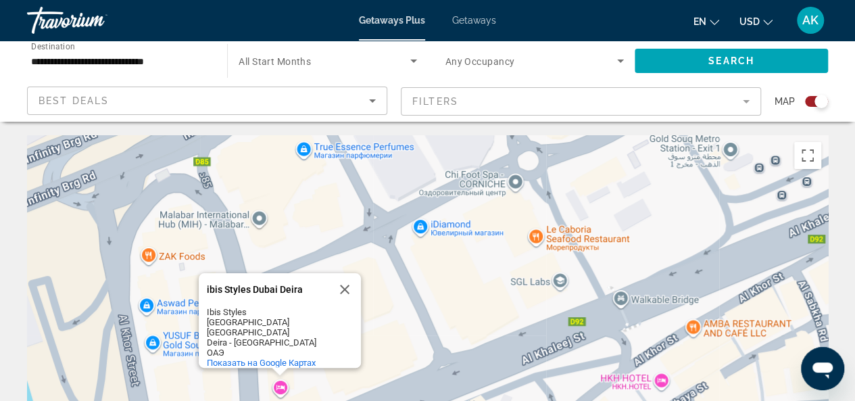
click at [279, 392] on div "ibis Styles [GEOGRAPHIC_DATA] Deira ibis Styles [GEOGRAPHIC_DATA] Deira Ibis St…" at bounding box center [427, 338] width 801 height 406
click at [279, 391] on div "ibis Styles [GEOGRAPHIC_DATA] Deira ibis Styles [GEOGRAPHIC_DATA] Deira Ibis St…" at bounding box center [427, 338] width 801 height 406
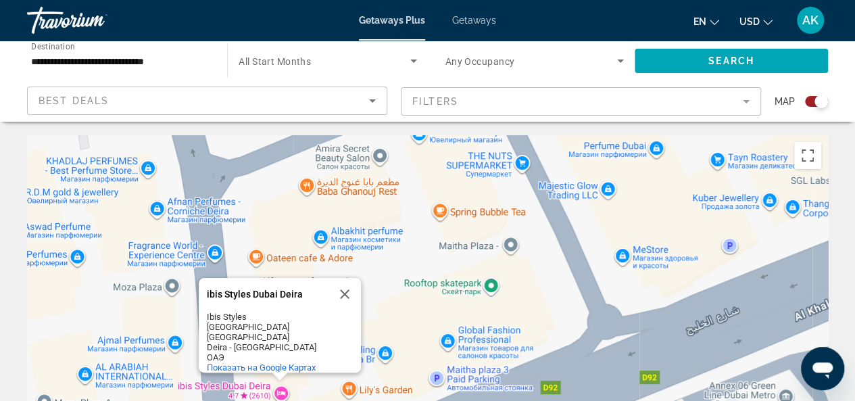
click at [280, 390] on div "ibis Styles [GEOGRAPHIC_DATA] Deira ibis Styles [GEOGRAPHIC_DATA] Deira Ibis St…" at bounding box center [427, 338] width 801 height 406
click at [281, 390] on div "ibis Styles [GEOGRAPHIC_DATA] Deira ibis Styles [GEOGRAPHIC_DATA] Deira Ibis St…" at bounding box center [427, 338] width 801 height 406
click at [283, 396] on div "ibis Styles [GEOGRAPHIC_DATA] Deira ibis Styles [GEOGRAPHIC_DATA] Deira Ibis St…" at bounding box center [427, 338] width 801 height 406
click at [619, 62] on icon "Search widget" at bounding box center [621, 61] width 16 height 16
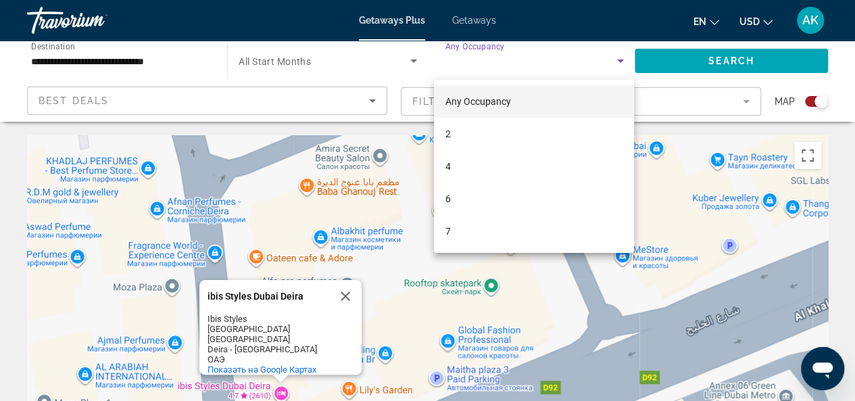
click at [9, 94] on div at bounding box center [427, 200] width 855 height 401
